Goal: Information Seeking & Learning: Understand process/instructions

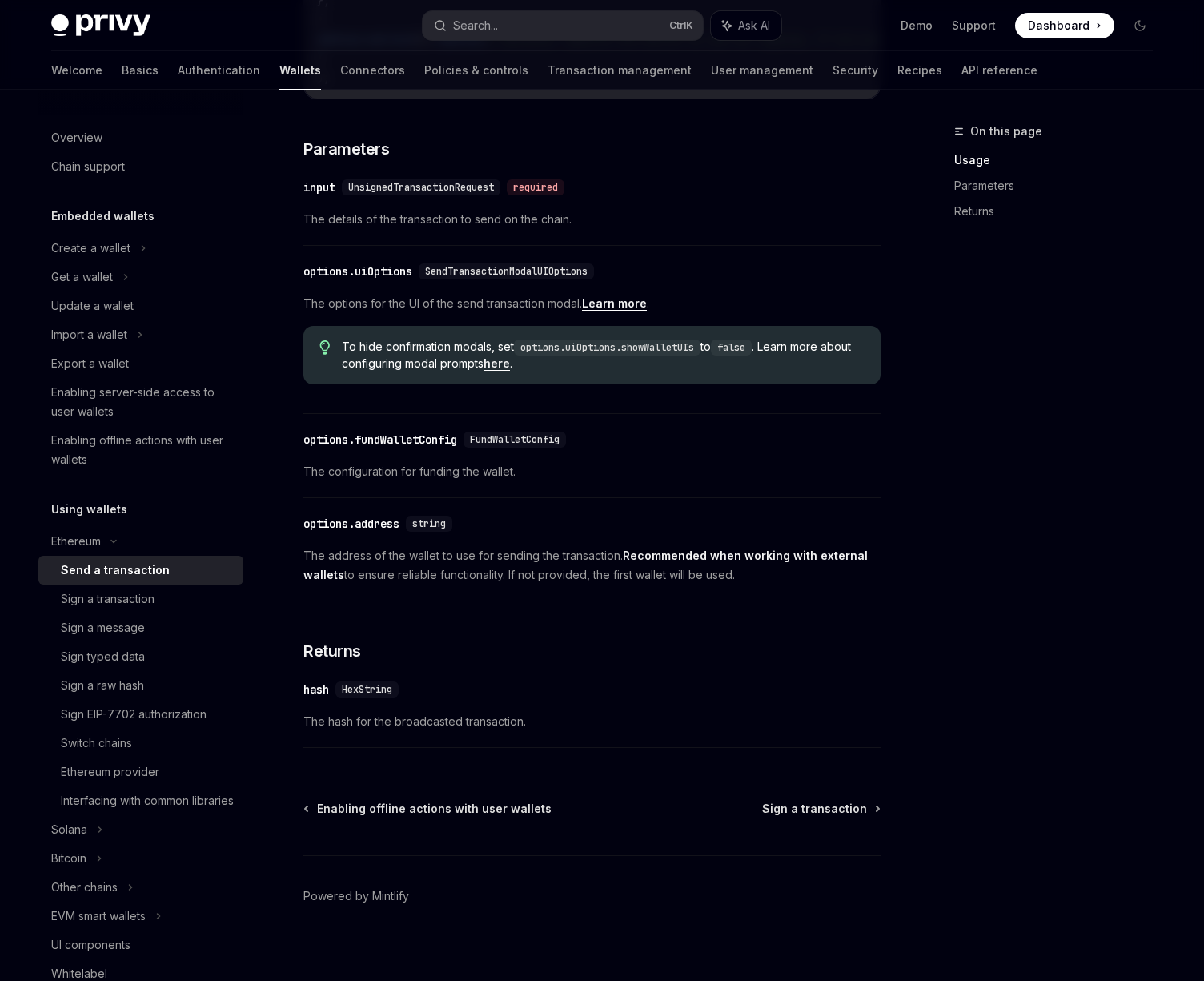
scroll to position [660, 0]
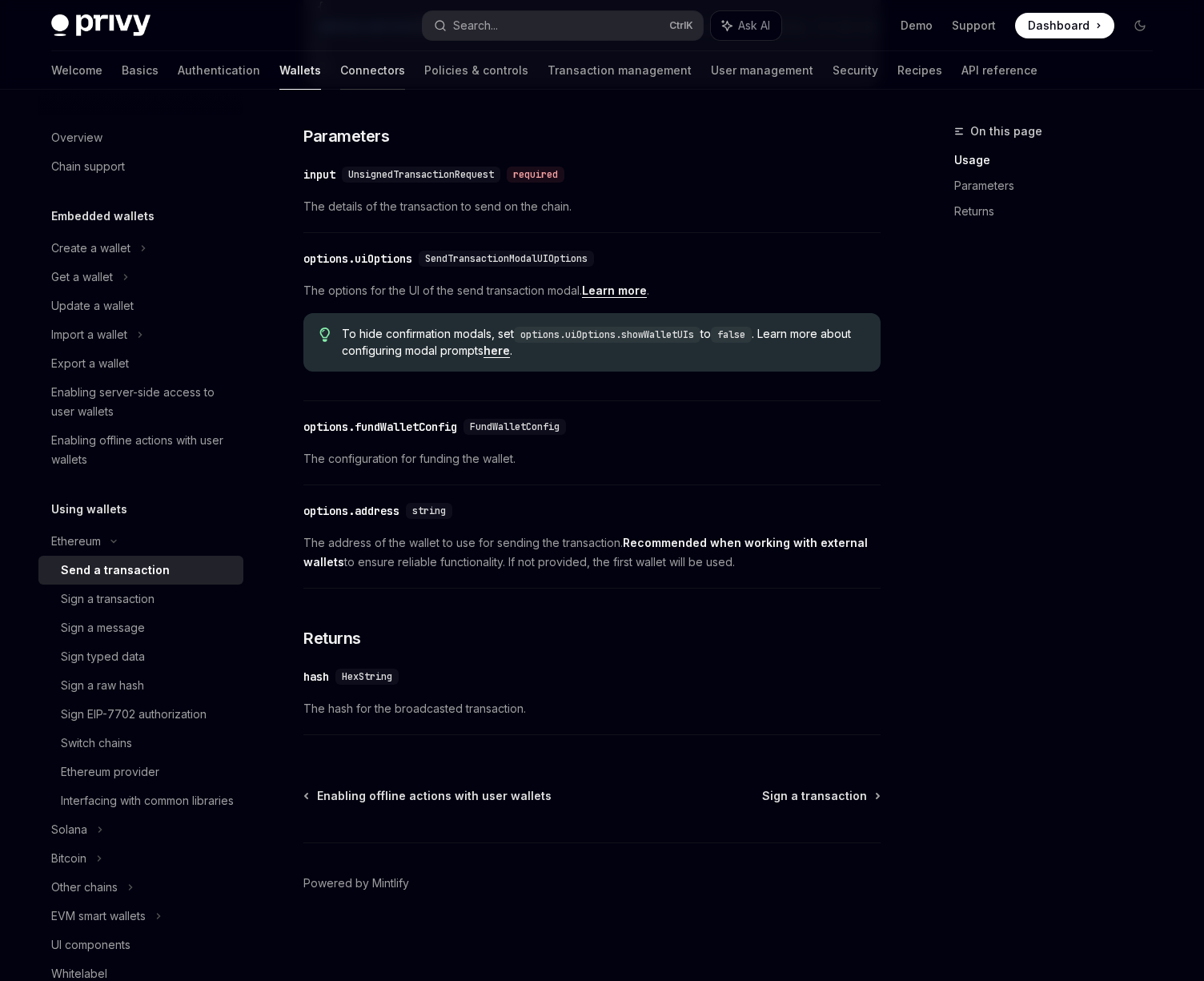
click at [341, 64] on link "Connectors" at bounding box center [373, 70] width 65 height 38
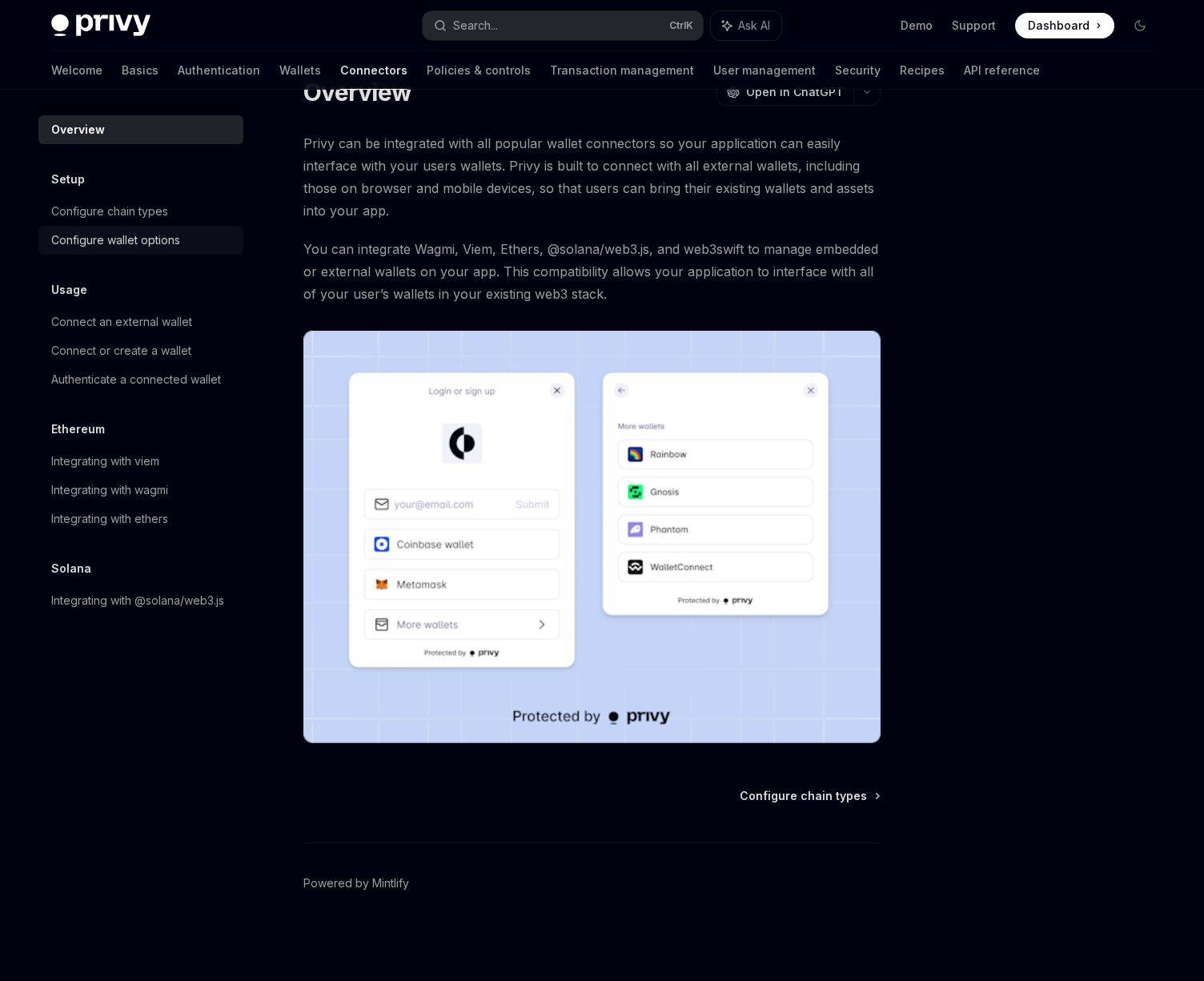
scroll to position [46, 0]
click at [95, 599] on div "Integrating with @solana/web3.js" at bounding box center [138, 600] width 173 height 20
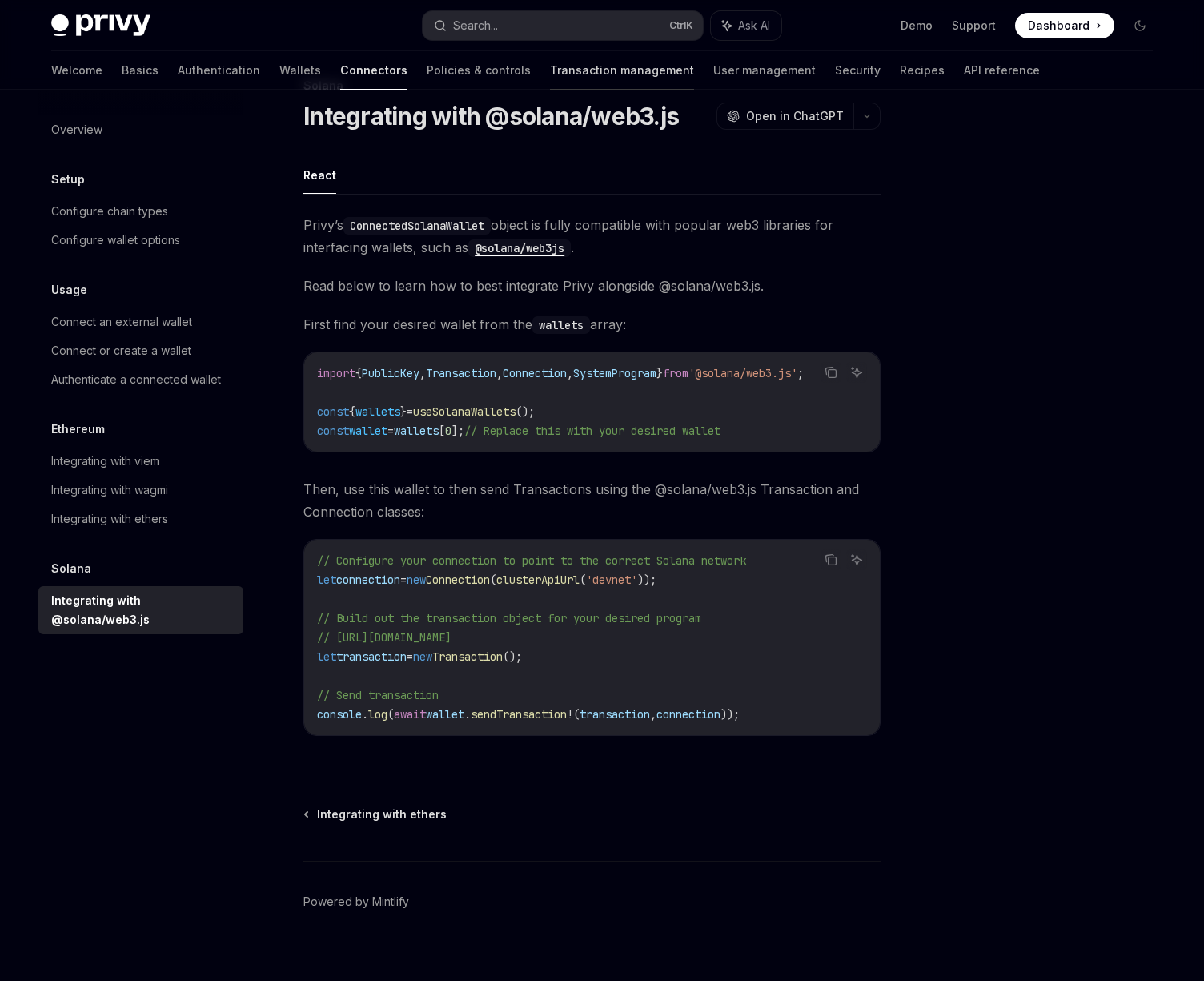
click at [565, 72] on link "Transaction management" at bounding box center [622, 70] width 144 height 38
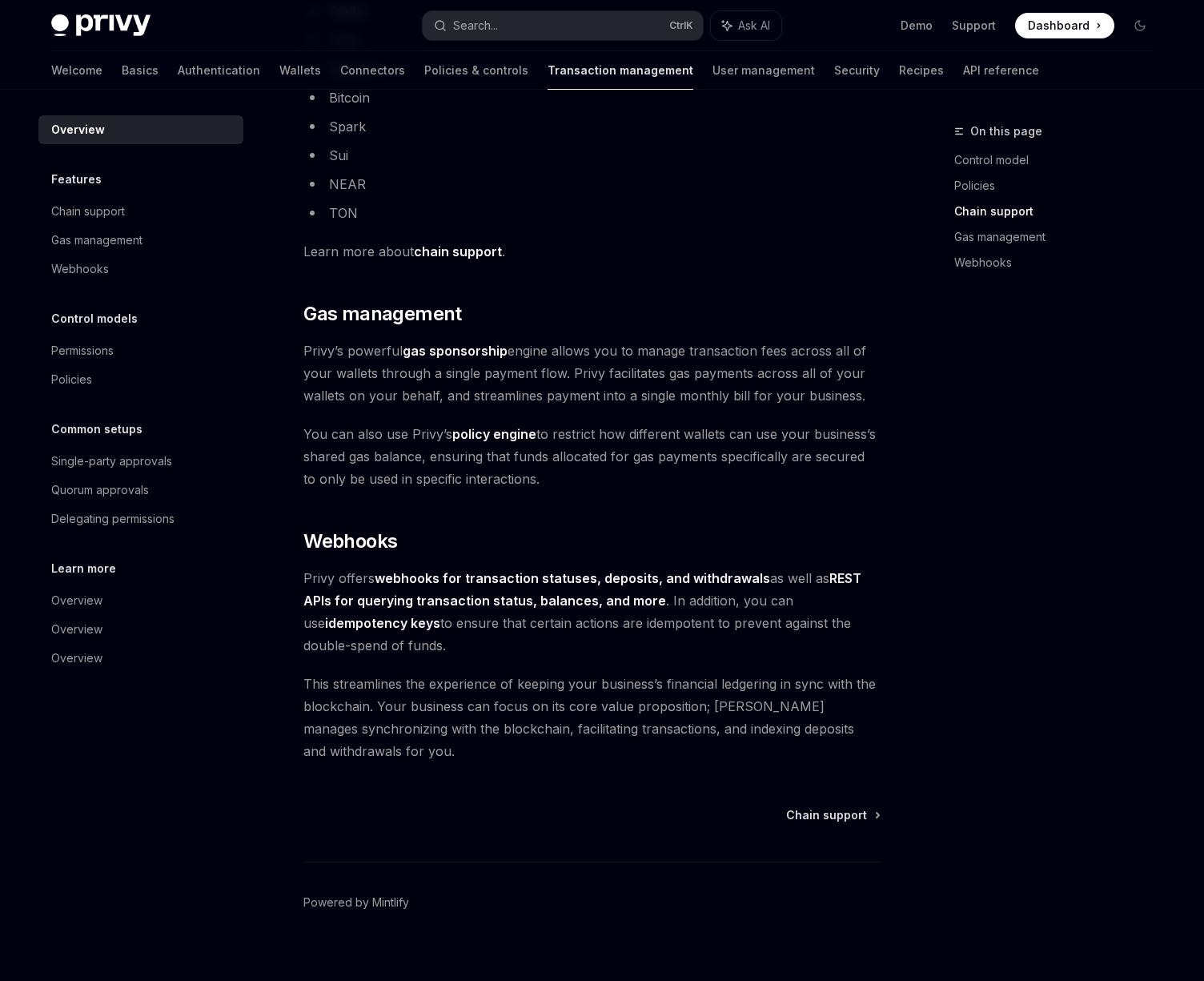
scroll to position [1180, 0]
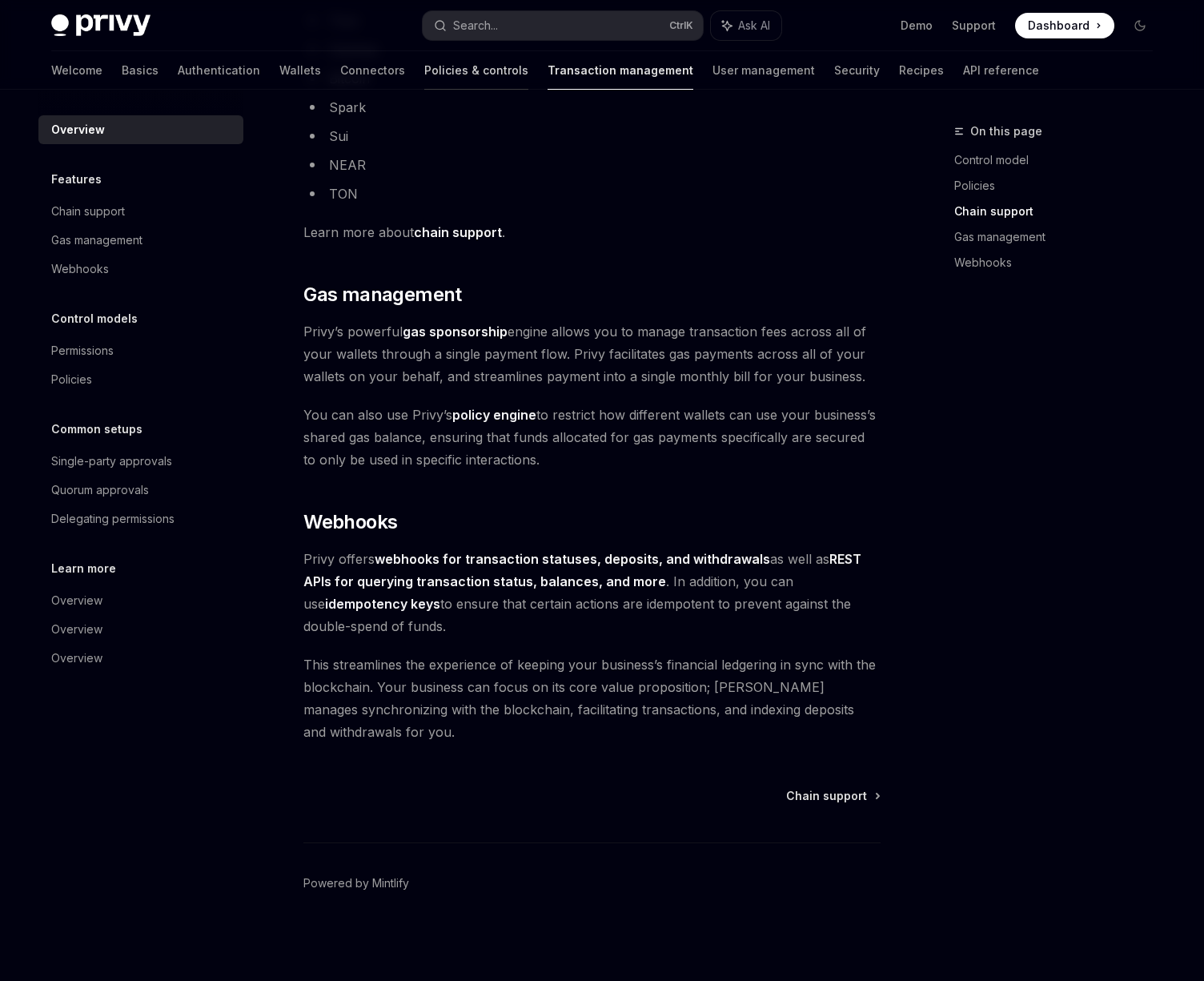
click at [424, 79] on link "Policies & controls" at bounding box center [477, 70] width 104 height 38
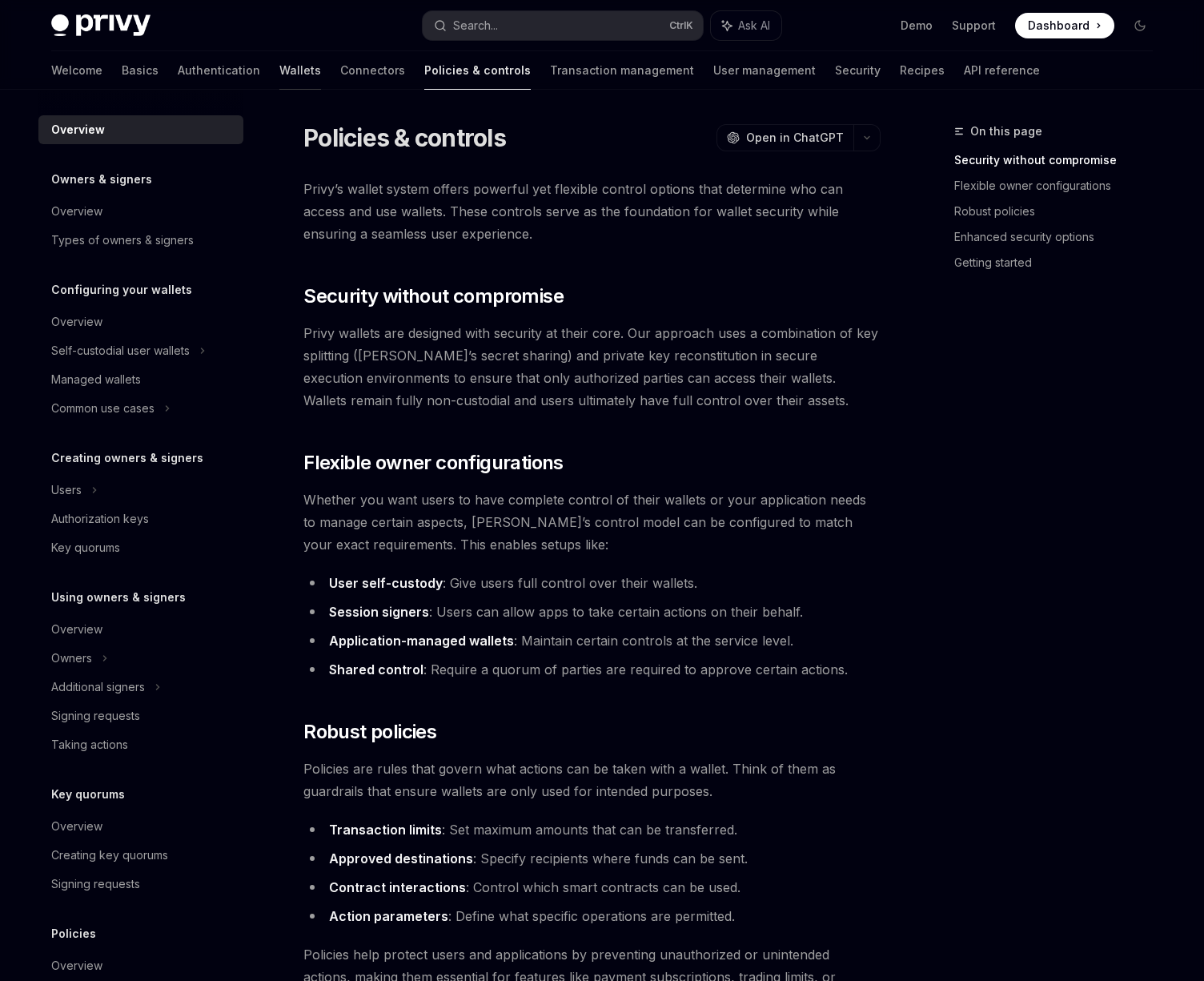
click at [279, 68] on link "Wallets" at bounding box center [300, 70] width 42 height 38
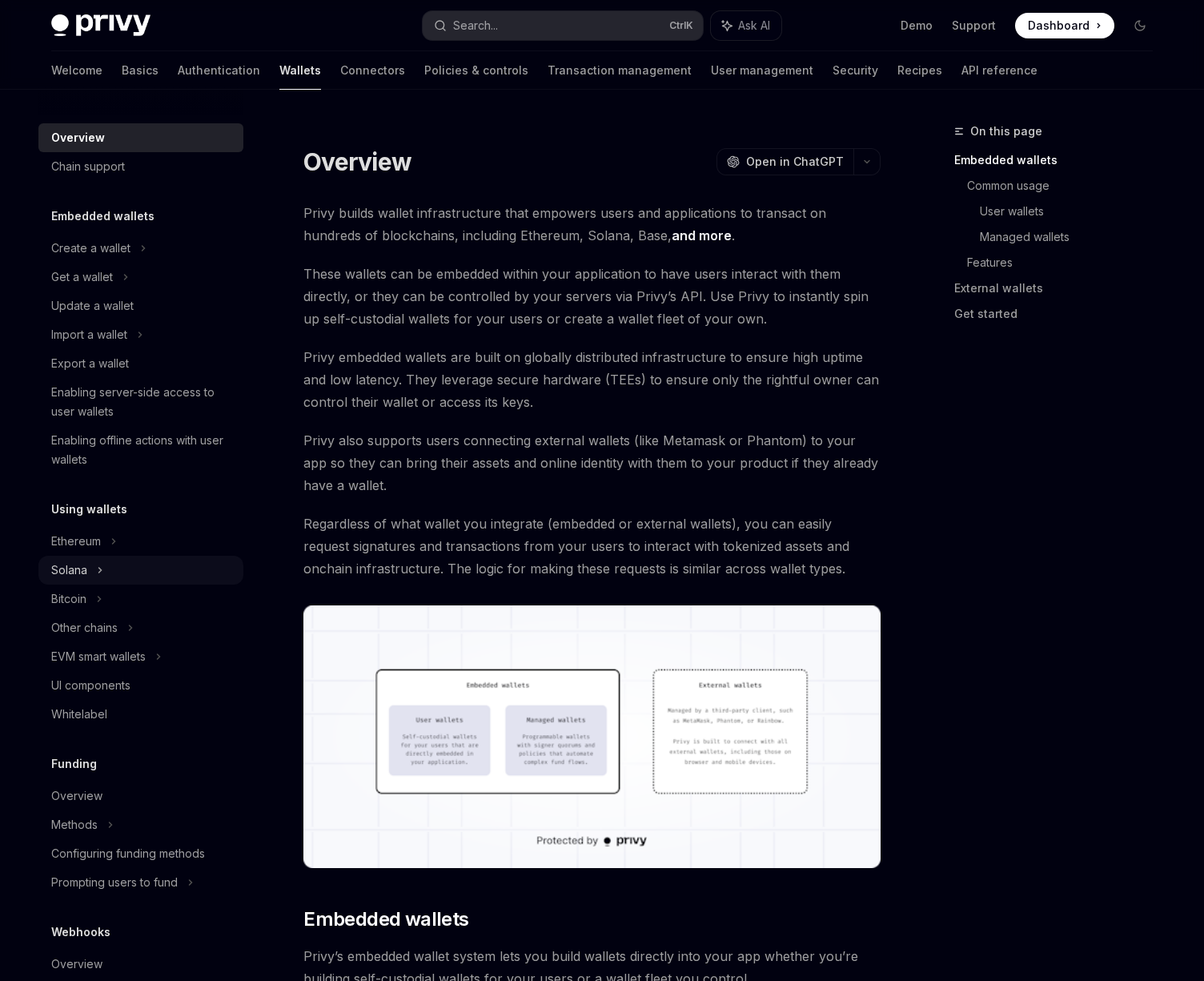
click at [122, 287] on icon at bounding box center [125, 277] width 7 height 20
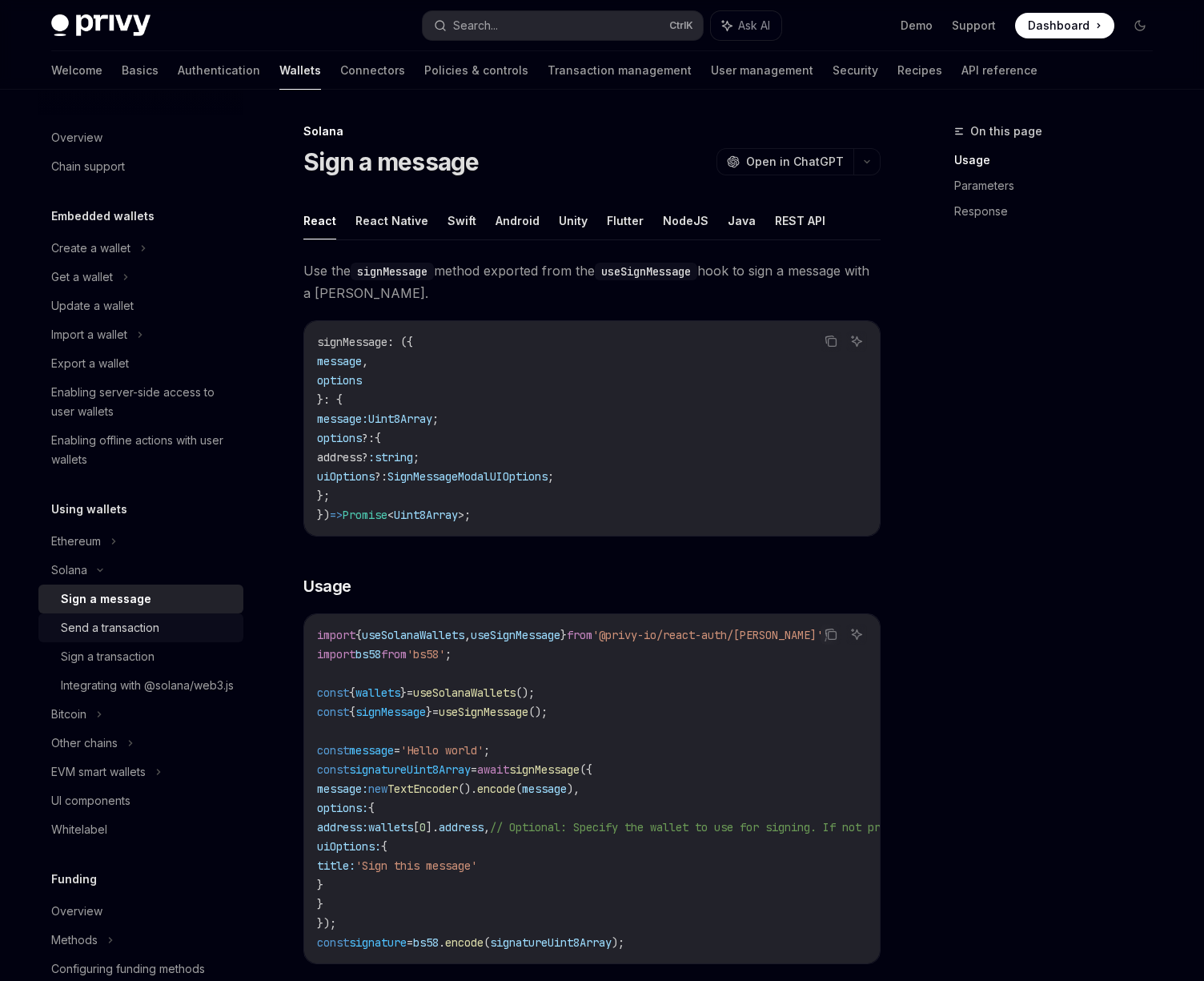
click at [170, 627] on div "Send a transaction" at bounding box center [147, 628] width 173 height 20
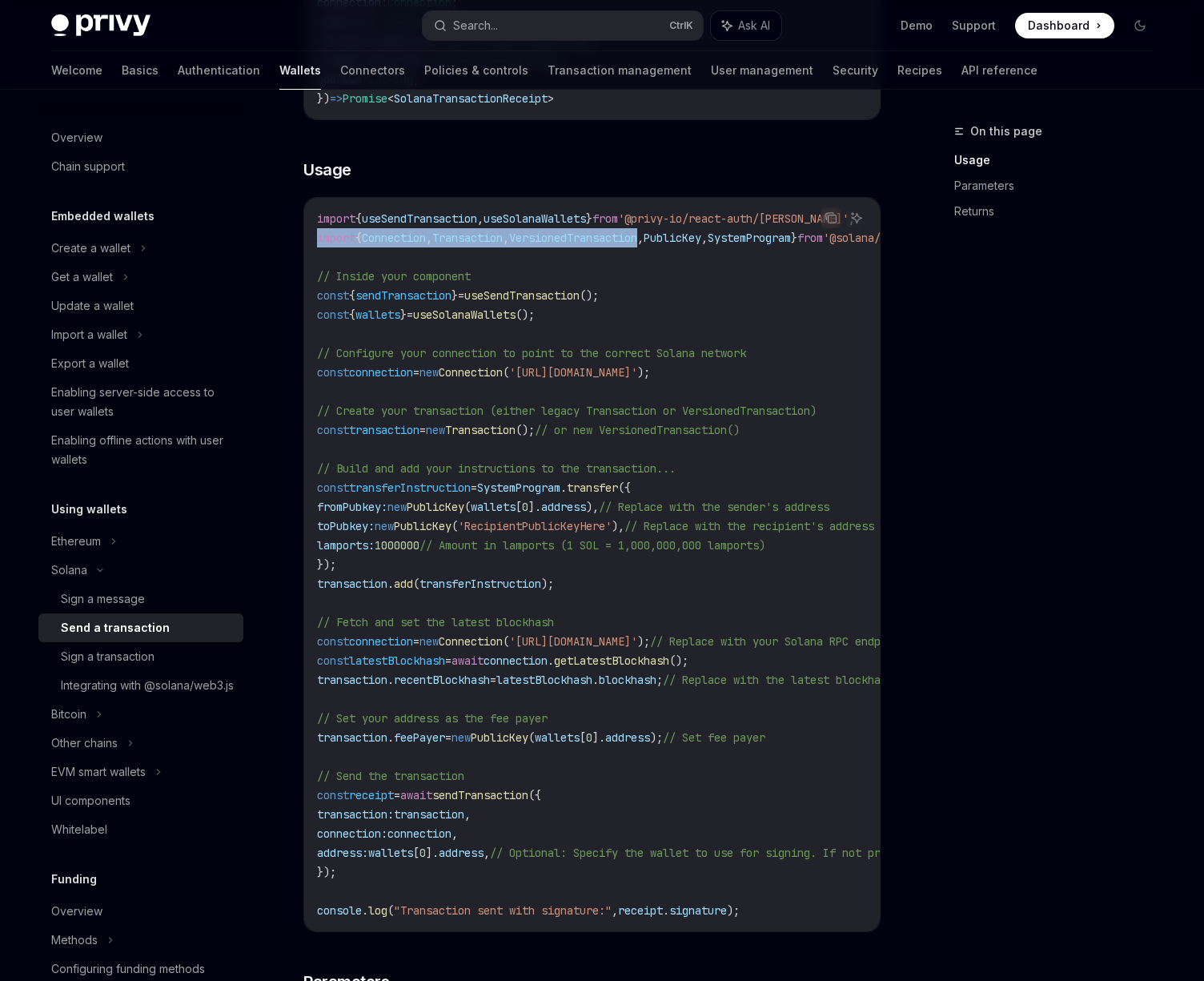
drag, startPoint x: 680, startPoint y: 239, endPoint x: 291, endPoint y: 236, distance: 389.0
click at [291, 236] on div "Solana Send a transaction OpenAI Open in ChatGPT OpenAI Open in ChatGPT To spon…" at bounding box center [442, 978] width 884 height 2576
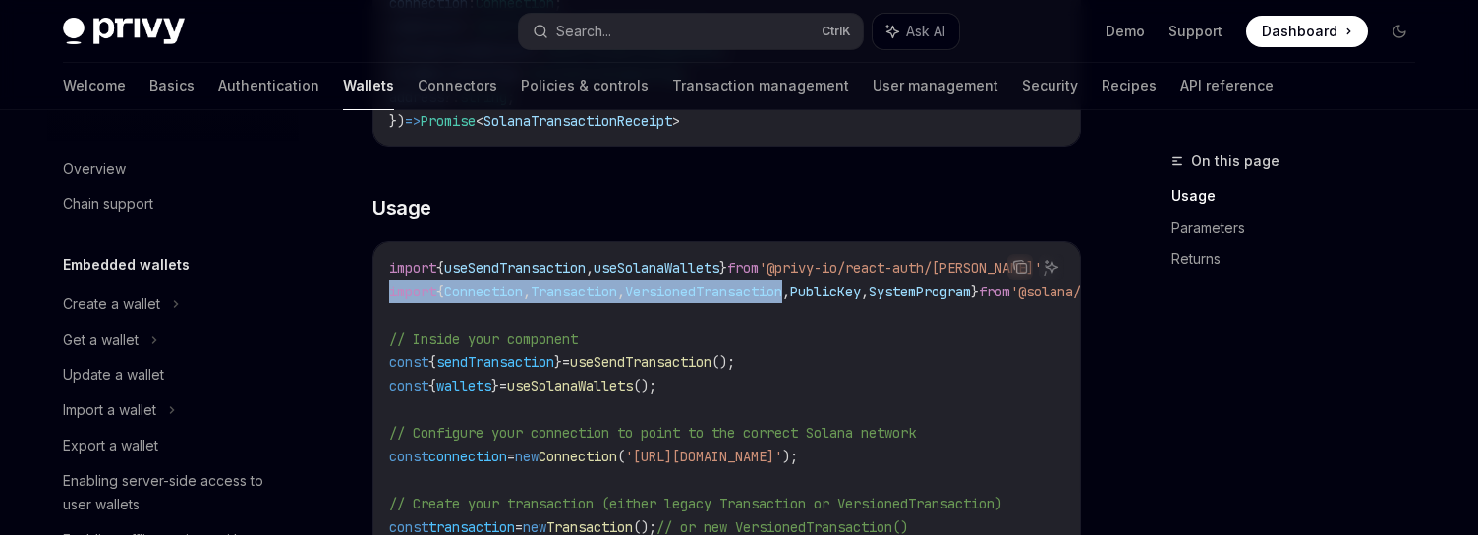
type textarea "*"
